Goal: Communication & Community: Answer question/provide support

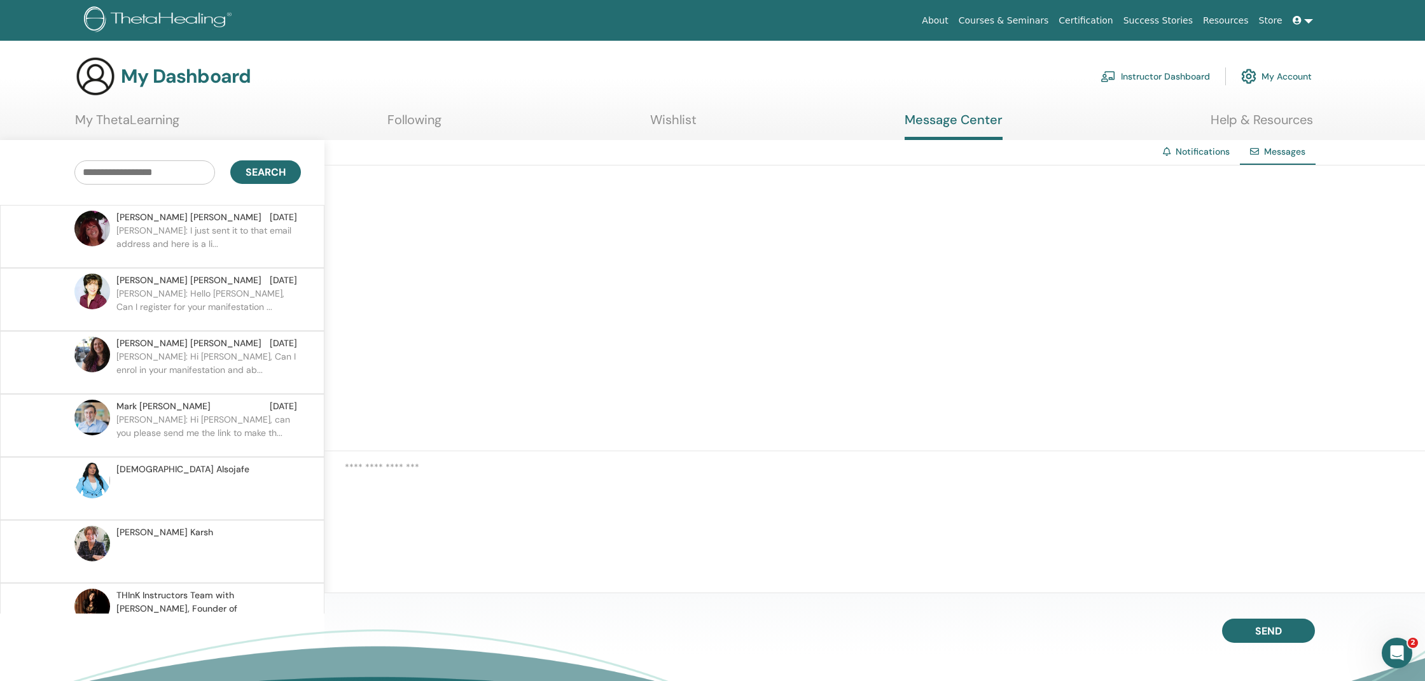
click at [226, 236] on p "[PERSON_NAME]: I just sent it to that email address and here is a li..." at bounding box center [208, 243] width 184 height 38
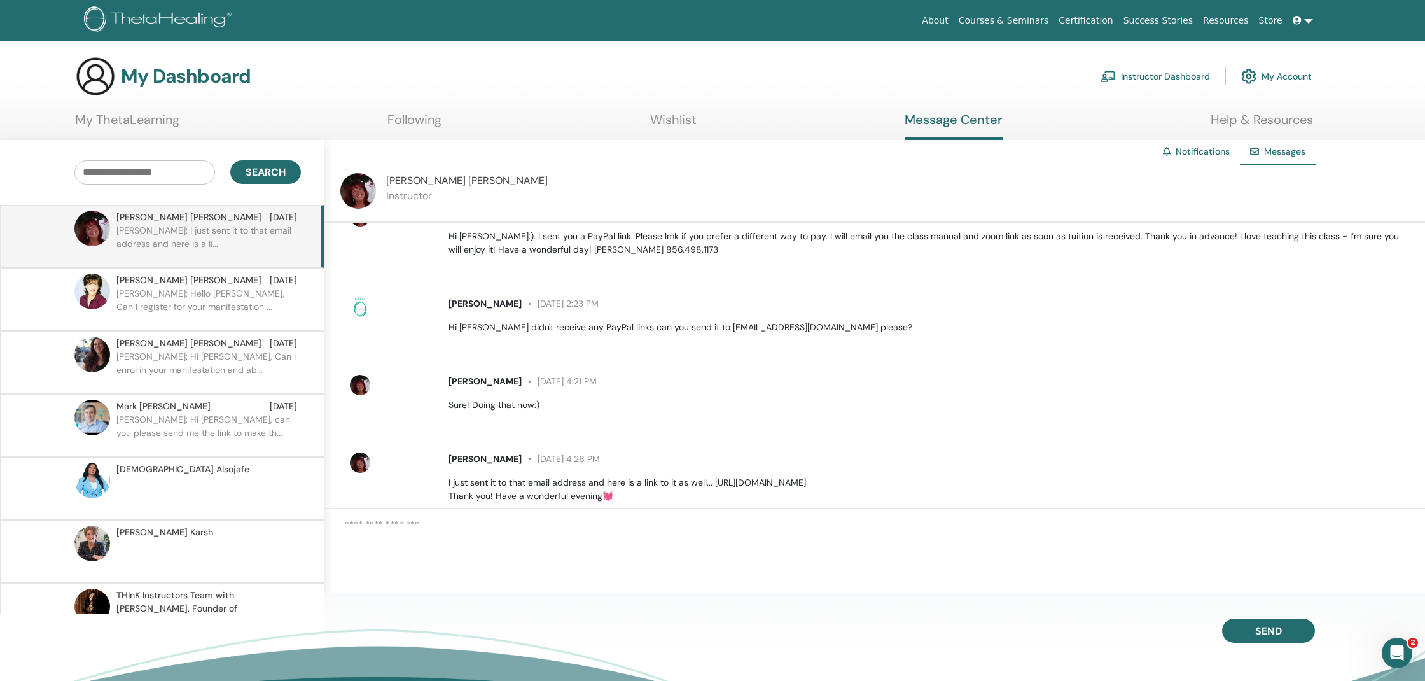
scroll to position [231, 0]
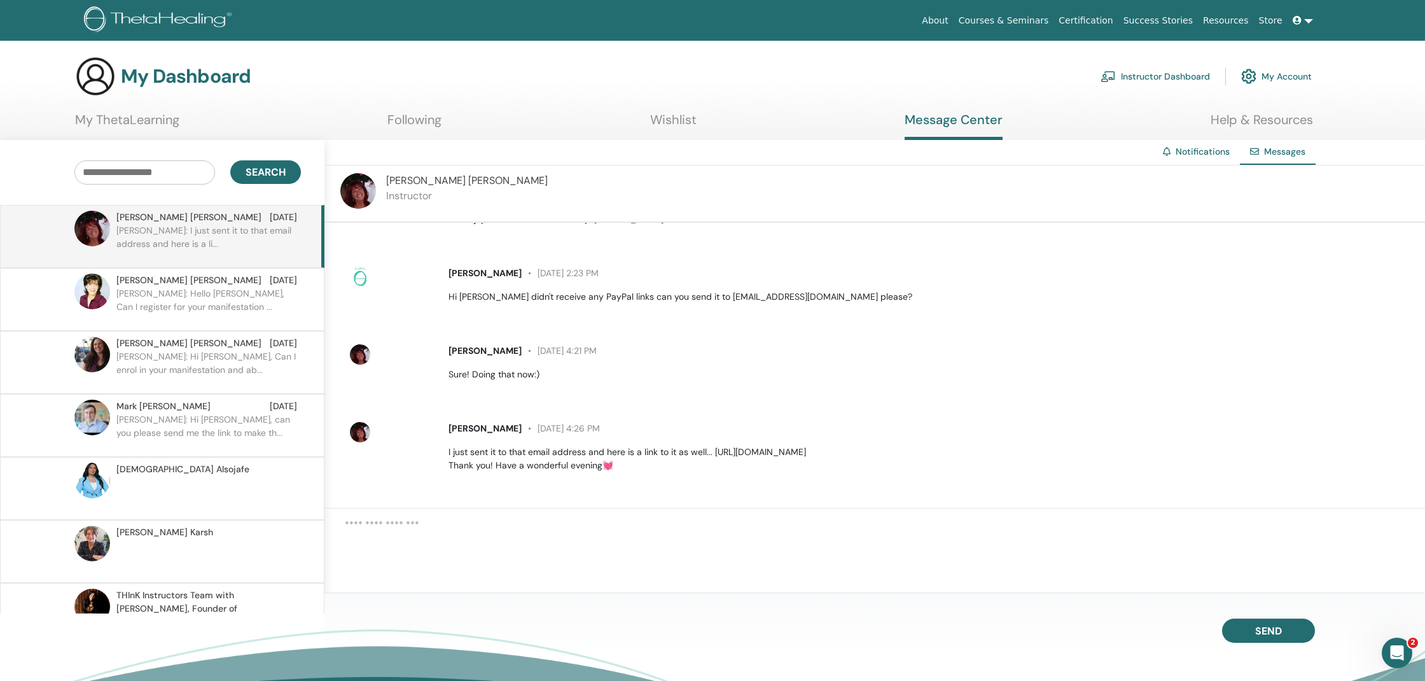
click at [651, 542] on textarea at bounding box center [885, 542] width 1080 height 50
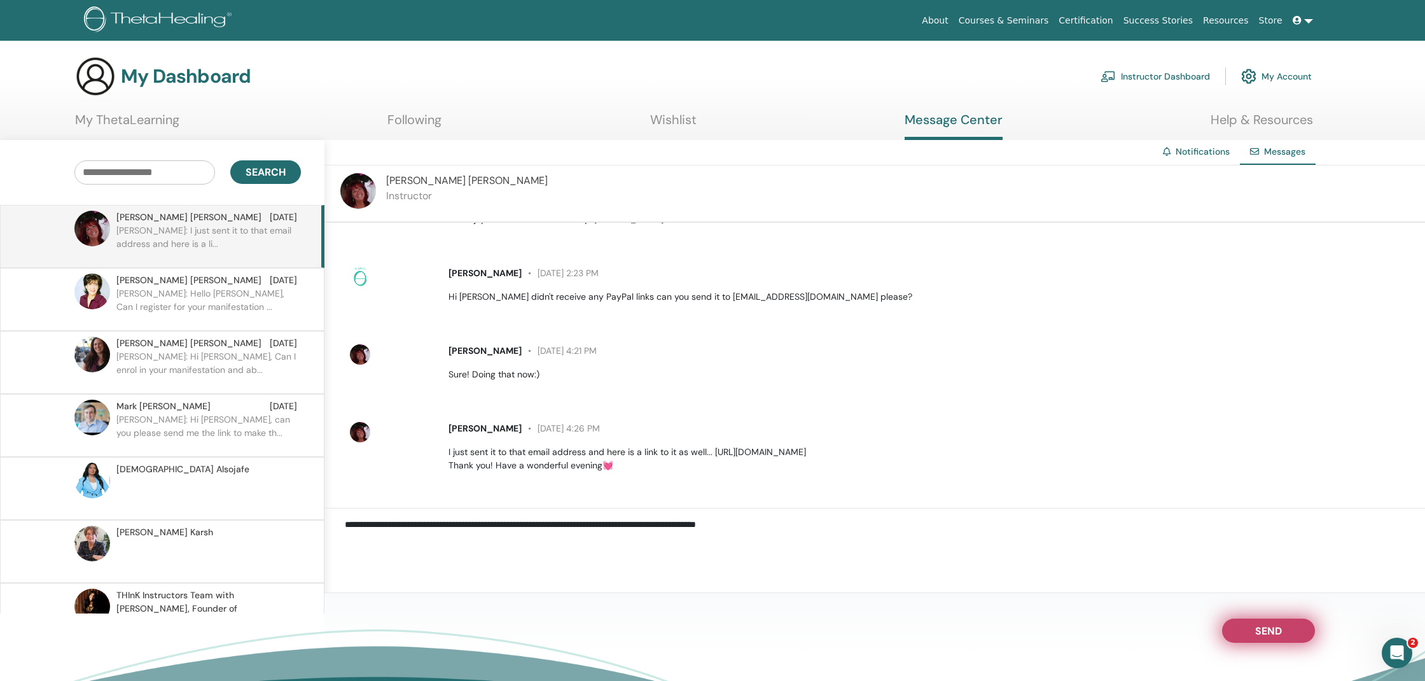
type textarea "**********"
click at [1259, 628] on span "Send" at bounding box center [1268, 628] width 27 height 9
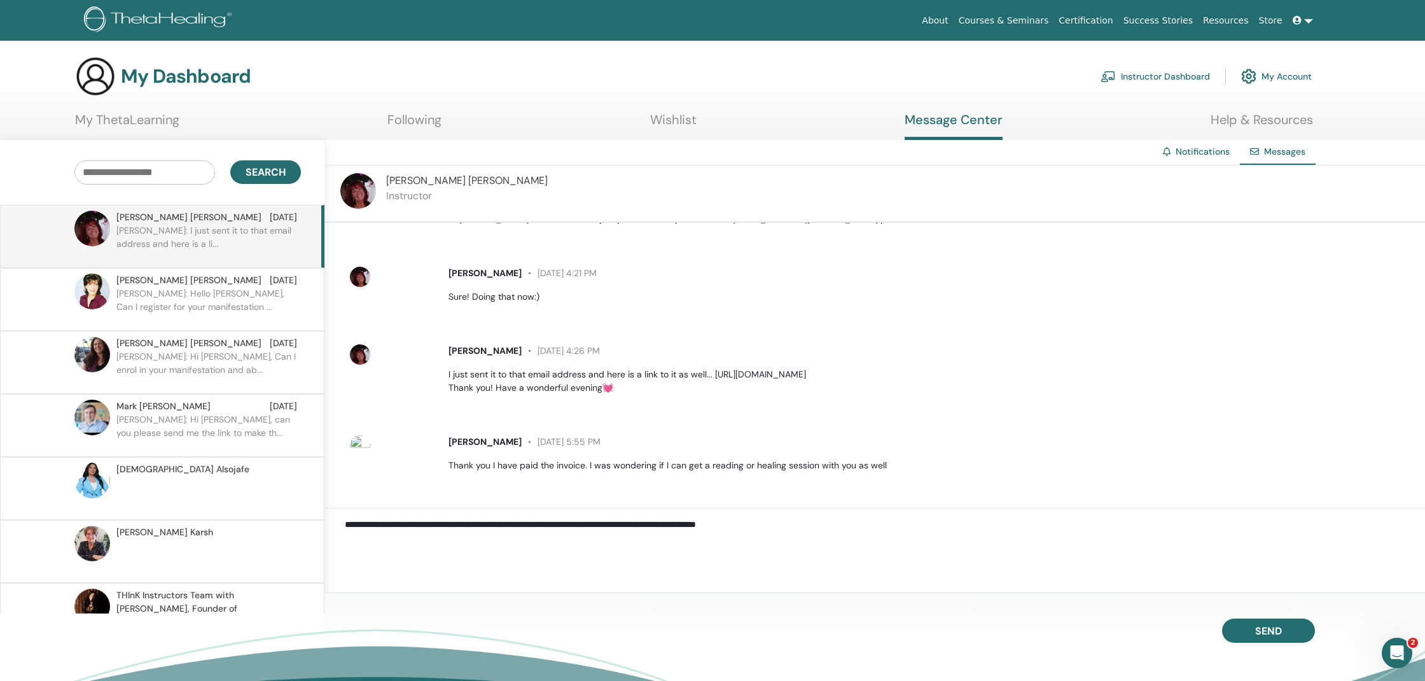
click at [280, 315] on p "[PERSON_NAME]: Hello [PERSON_NAME], Can I register for your manifestation ..." at bounding box center [208, 306] width 184 height 38
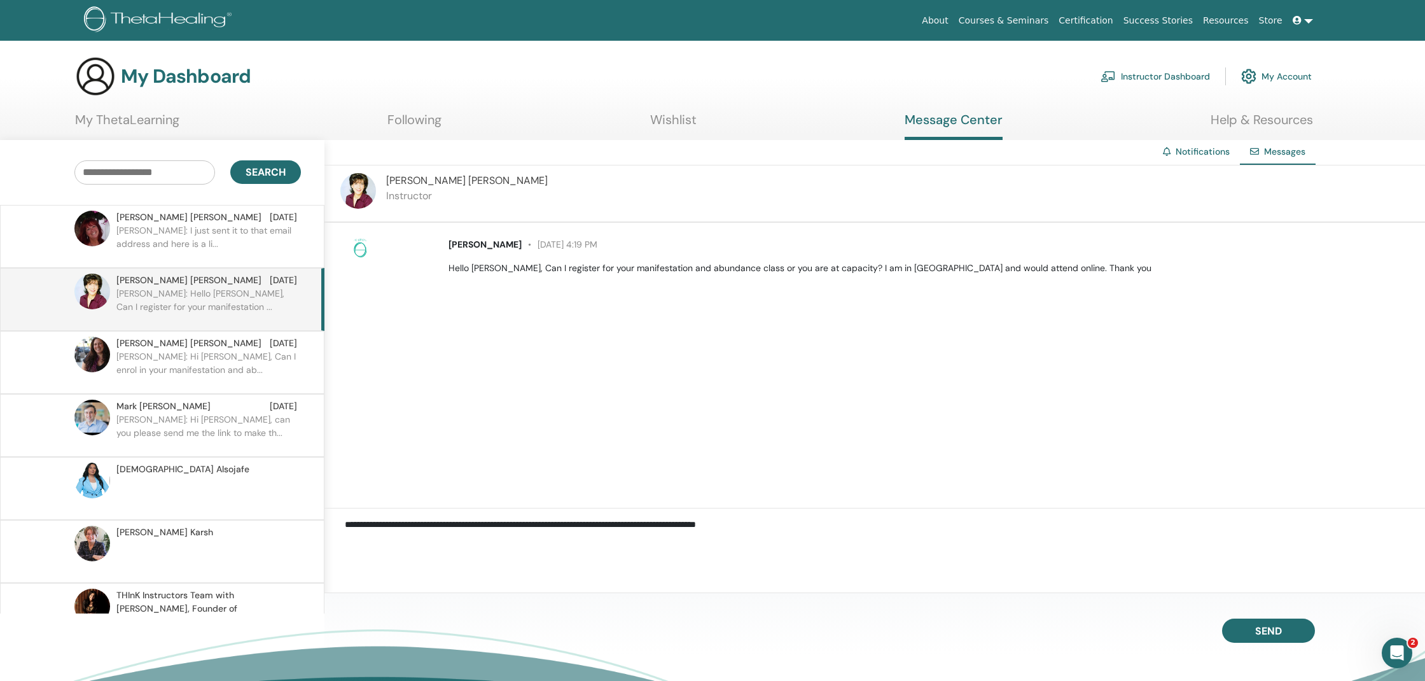
click at [219, 352] on p "[PERSON_NAME]: Hi [PERSON_NAME], Can I enrol in your manifestation and ab..." at bounding box center [208, 369] width 184 height 38
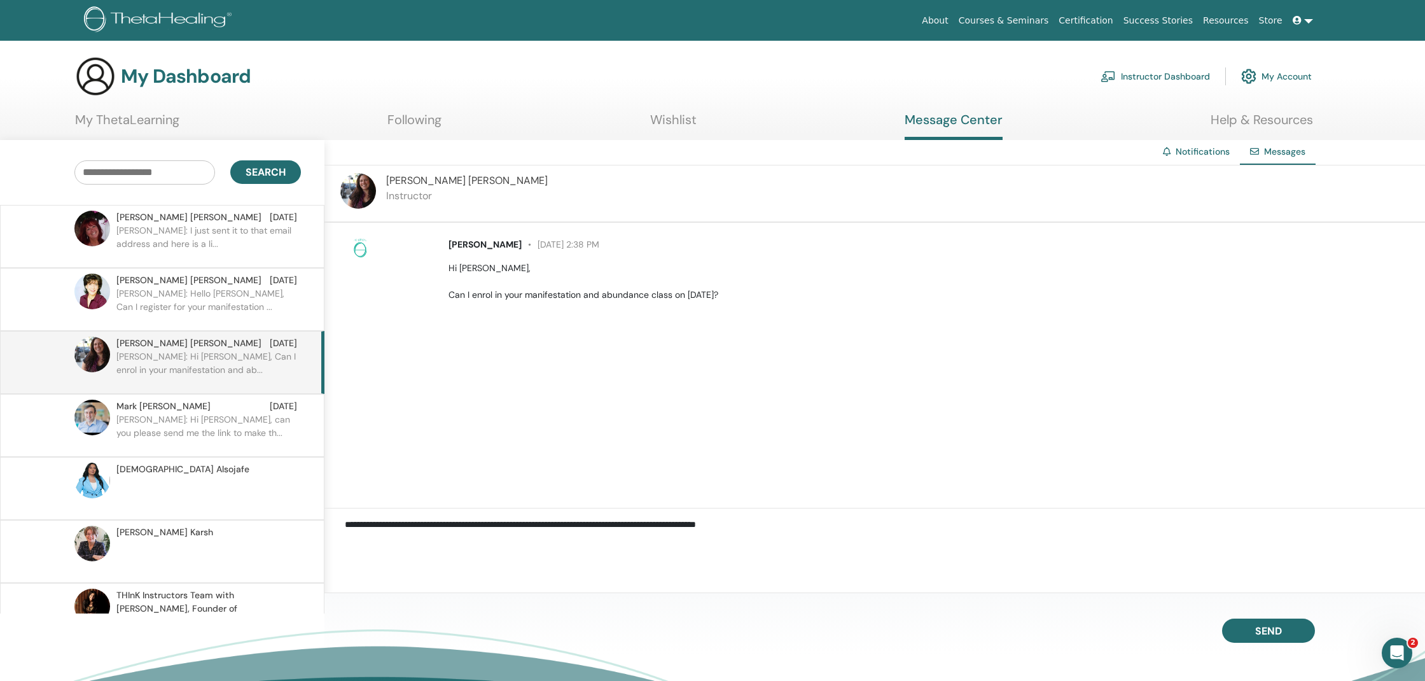
click at [654, 287] on p "Hi [PERSON_NAME], Can I enrol in your manifestation and abundance class on [DAT…" at bounding box center [929, 281] width 962 height 40
click at [546, 258] on div "[PERSON_NAME] [DATE] 2:38 PM Hi [PERSON_NAME], Can I enrol in your manifestatio…" at bounding box center [929, 270] width 981 height 64
click at [459, 271] on p "Hi [PERSON_NAME], Can I enrol in your manifestation and abundance class on [DAT…" at bounding box center [929, 281] width 962 height 40
click at [466, 291] on p "Hi [PERSON_NAME], Can I enrol in your manifestation and abundance class on [DAT…" at bounding box center [929, 281] width 962 height 40
click at [282, 247] on p "[PERSON_NAME]: I just sent it to that email address and here is a li..." at bounding box center [208, 243] width 184 height 38
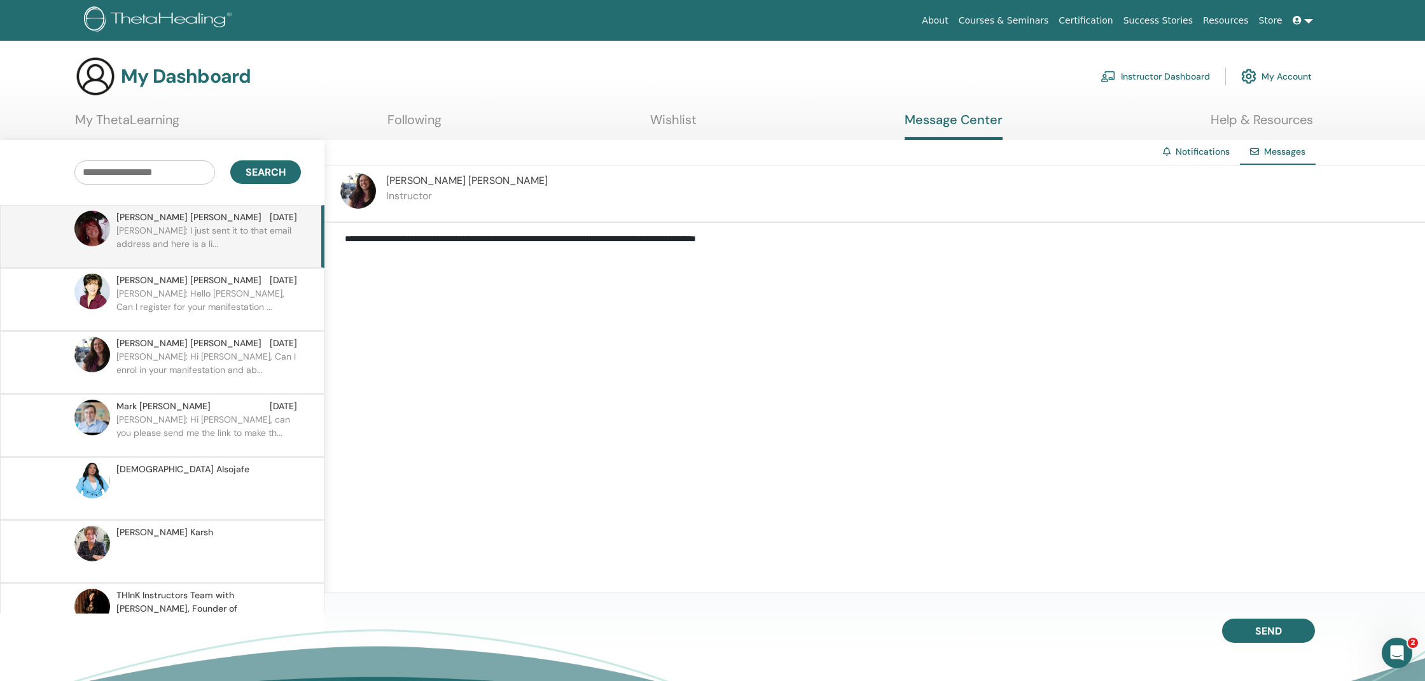
scroll to position [308, 0]
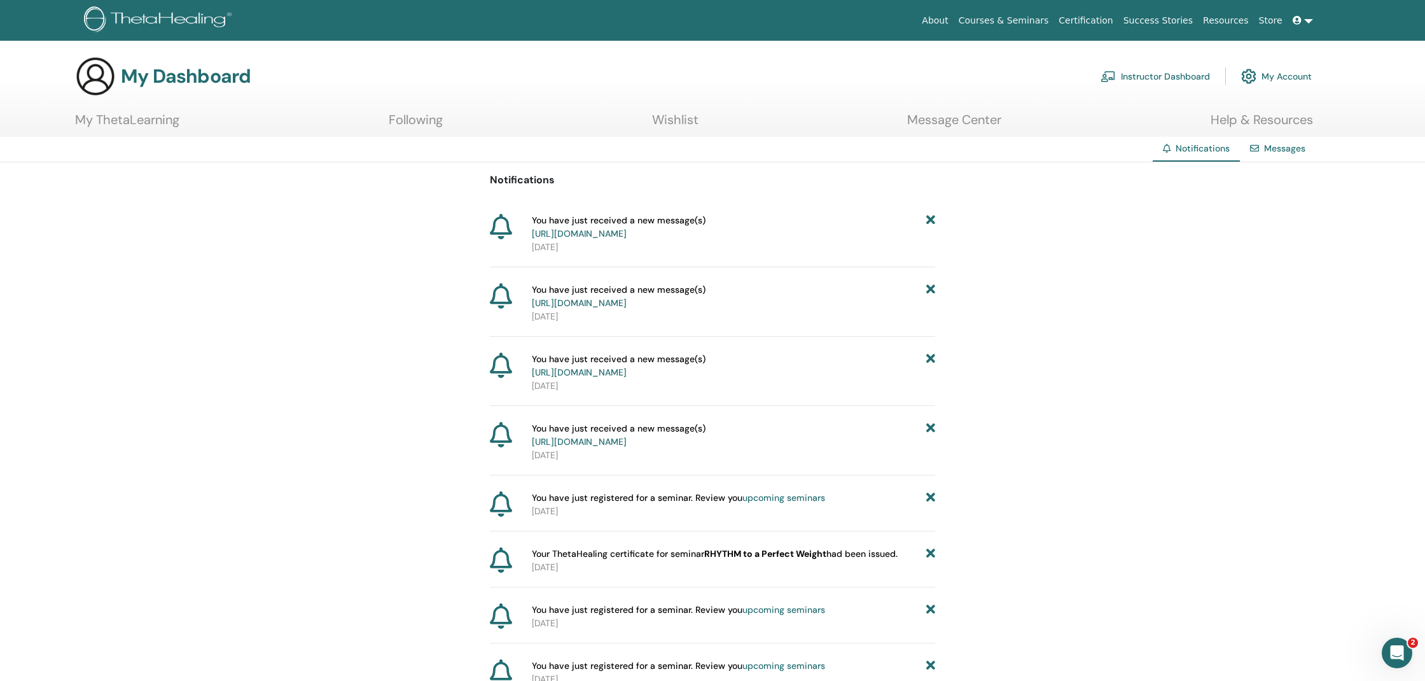
click at [1045, 20] on link "Courses & Seminars" at bounding box center [1003, 21] width 100 height 24
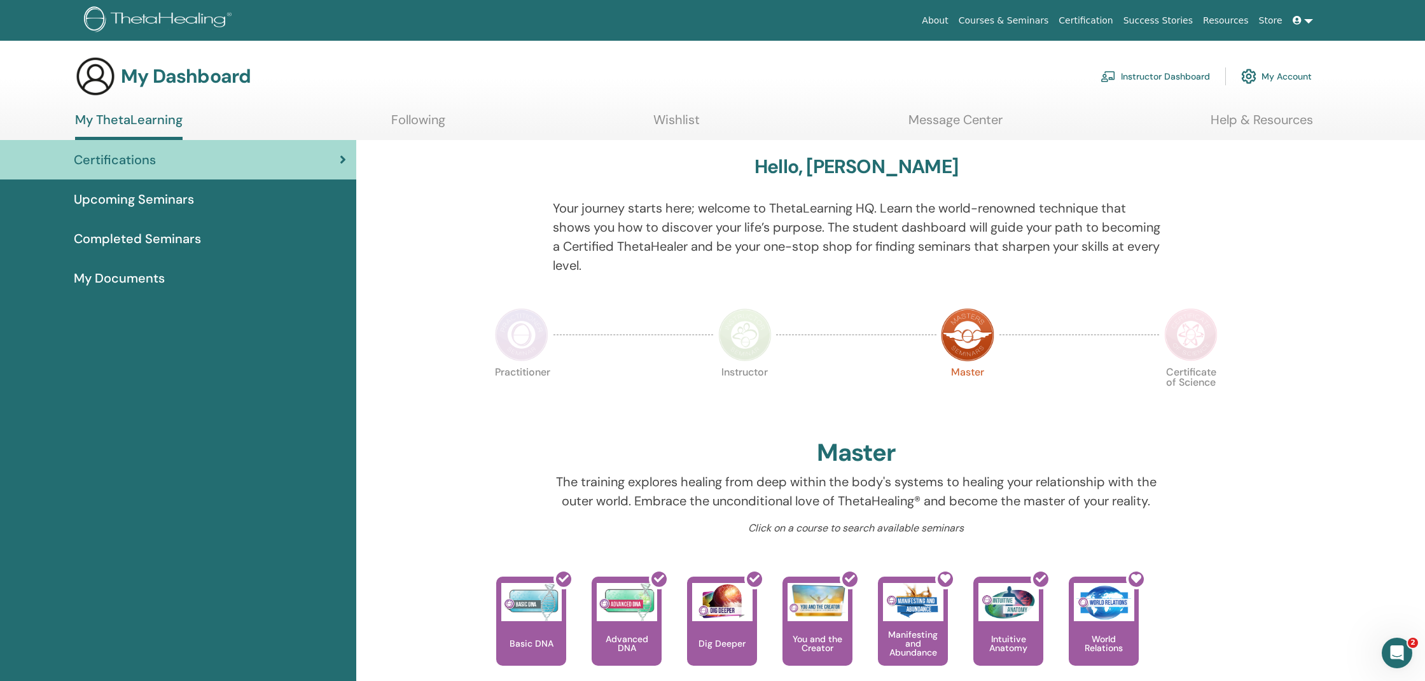
click at [674, 118] on link "Wishlist" at bounding box center [676, 124] width 46 height 25
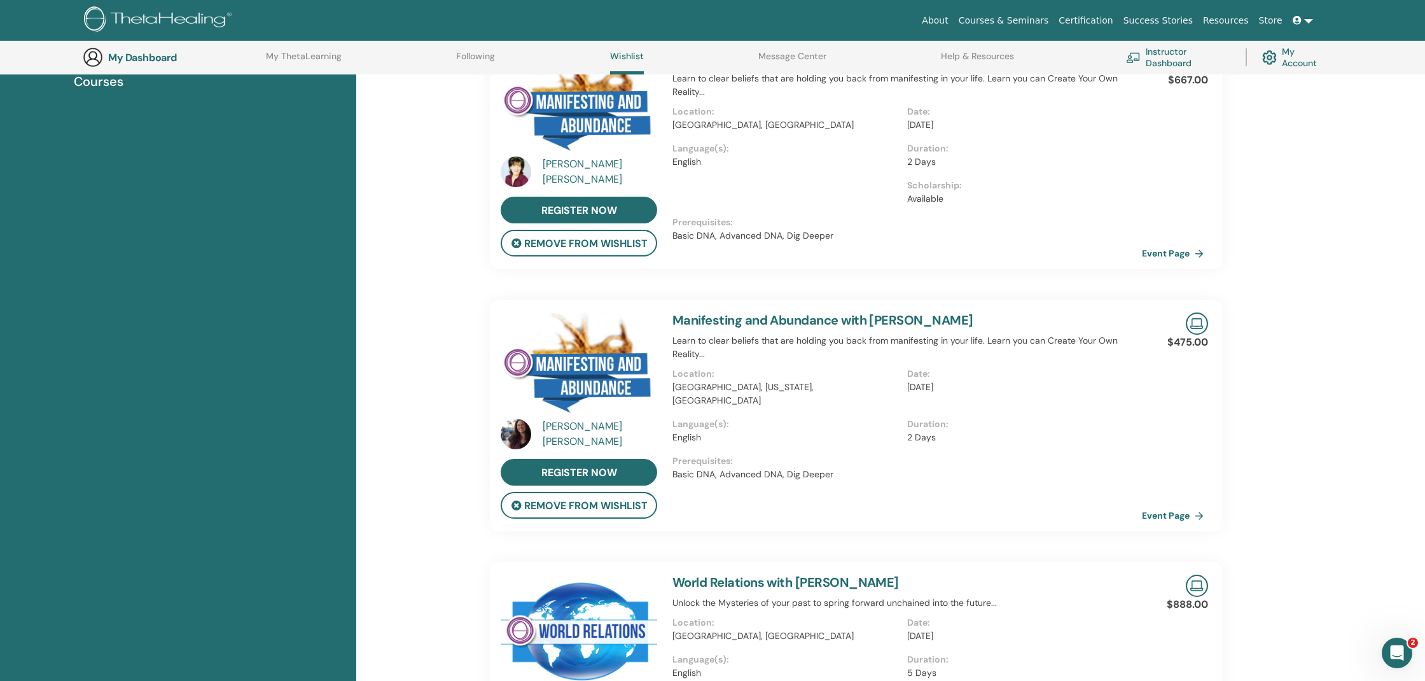
scroll to position [184, 0]
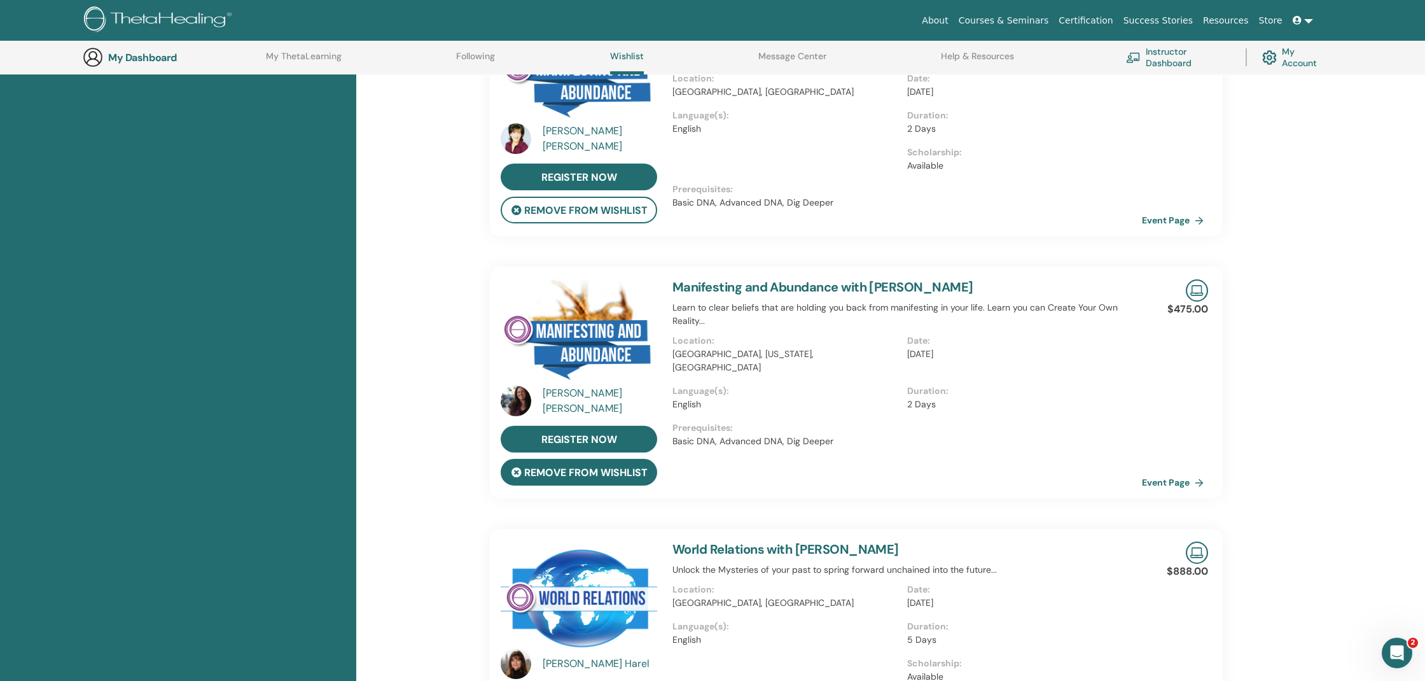
click at [583, 475] on button "remove from wishlist" at bounding box center [579, 472] width 156 height 27
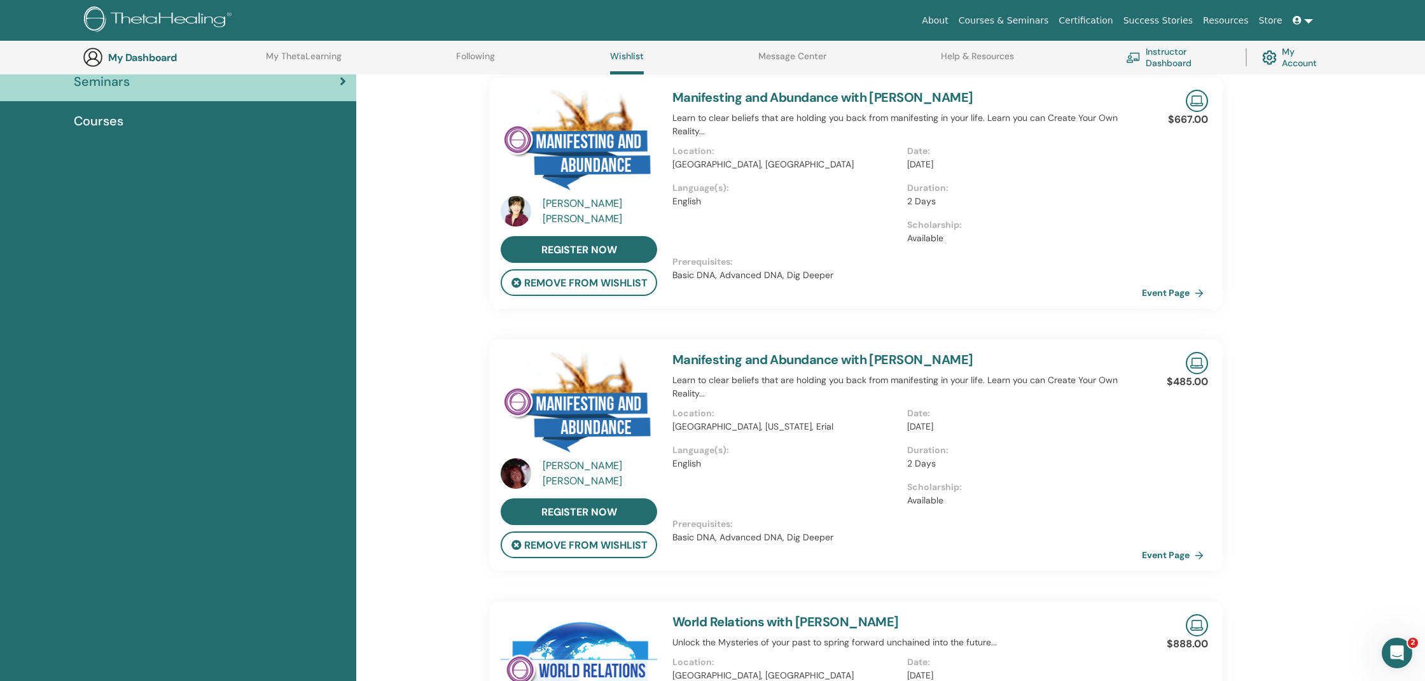
scroll to position [137, 0]
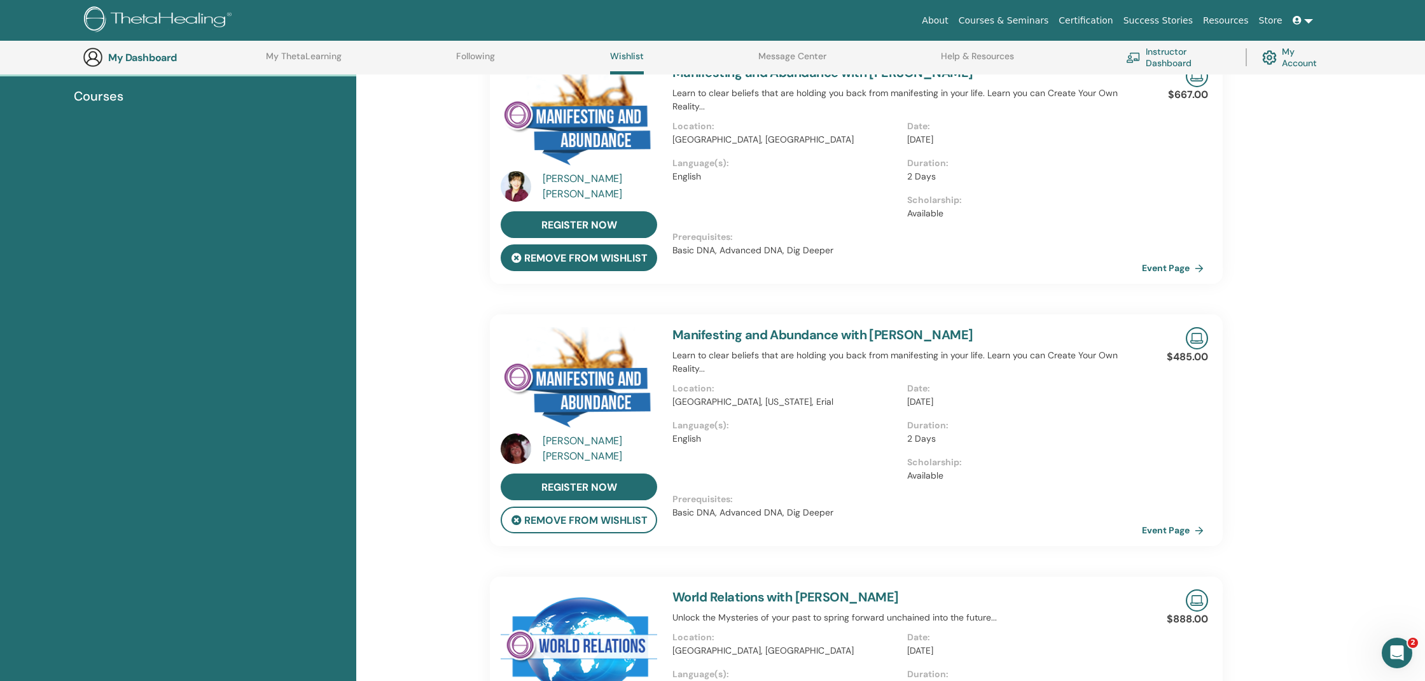
click at [608, 260] on button "remove from wishlist" at bounding box center [579, 257] width 156 height 27
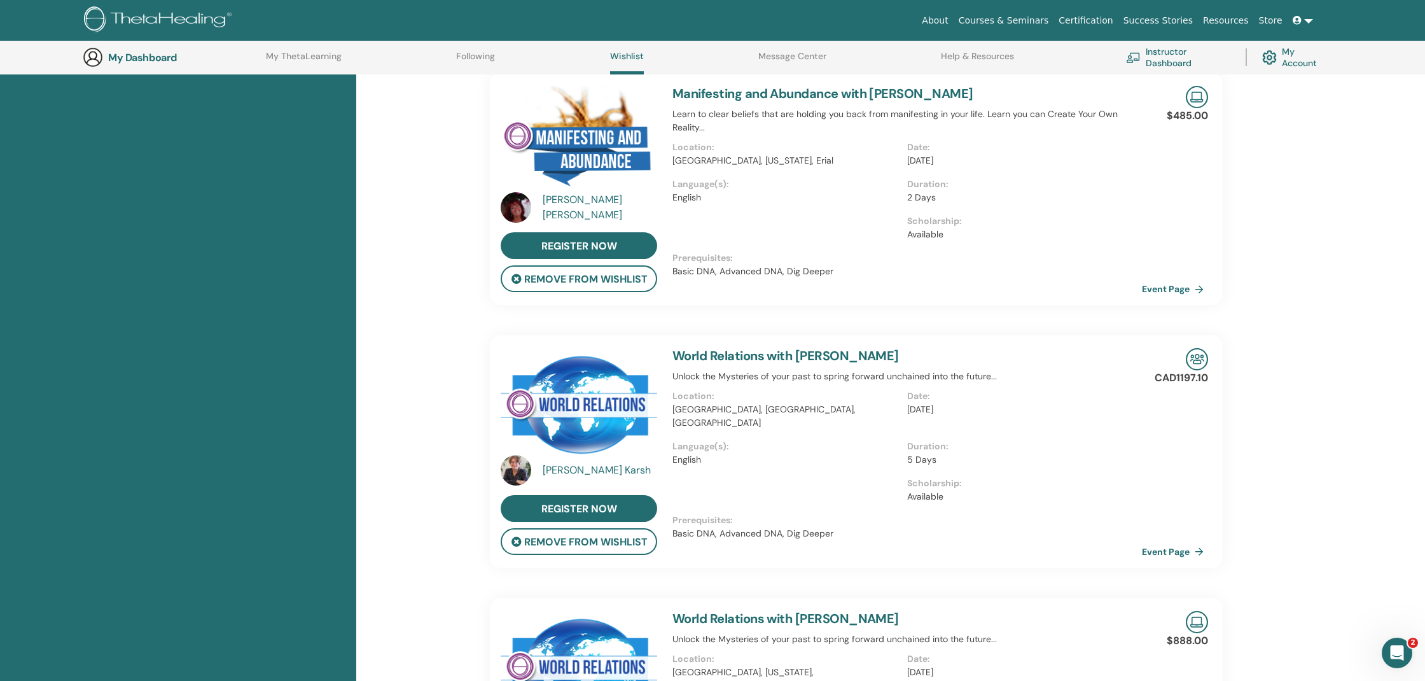
scroll to position [378, 0]
click at [1161, 548] on link "Event Page" at bounding box center [1177, 550] width 67 height 19
